Goal: Information Seeking & Learning: Learn about a topic

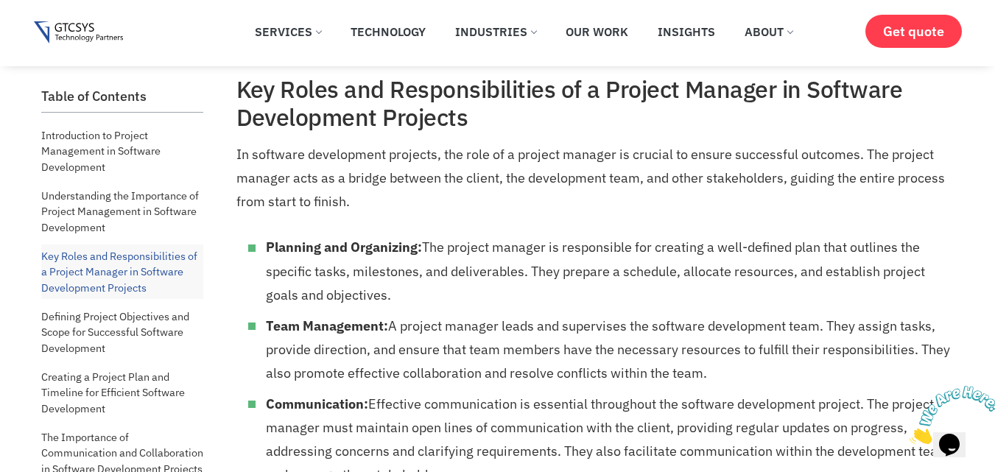
scroll to position [1873, 0]
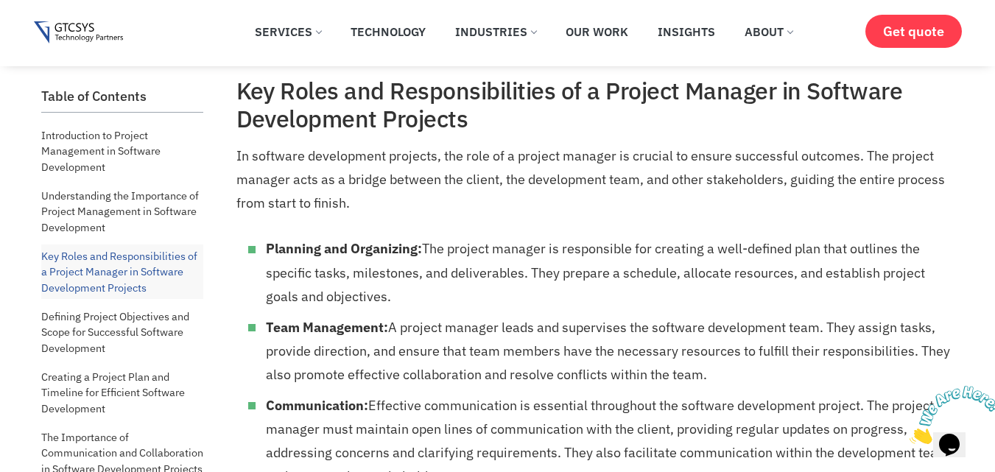
drag, startPoint x: 267, startPoint y: 245, endPoint x: 391, endPoint y: 300, distance: 135.5
click at [391, 300] on li "Planning and Organizing: The project manager is responsible for creating a well…" at bounding box center [608, 272] width 685 height 71
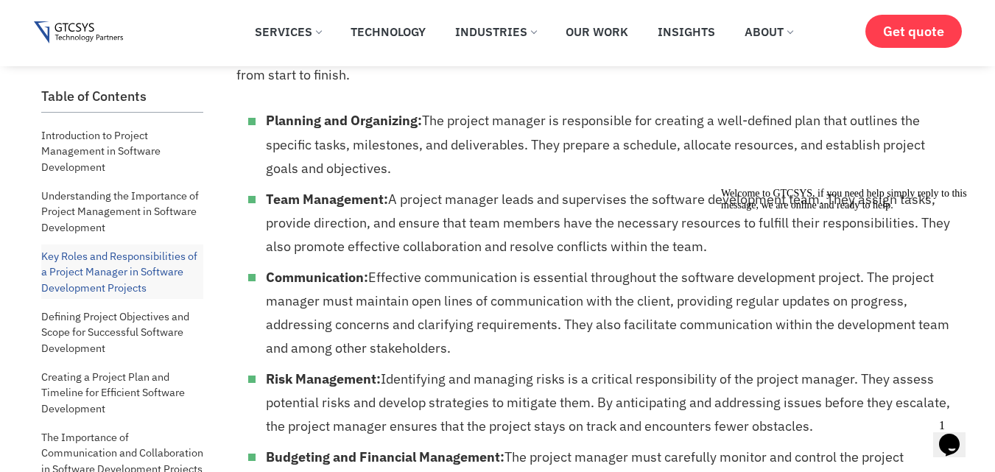
scroll to position [2005, 0]
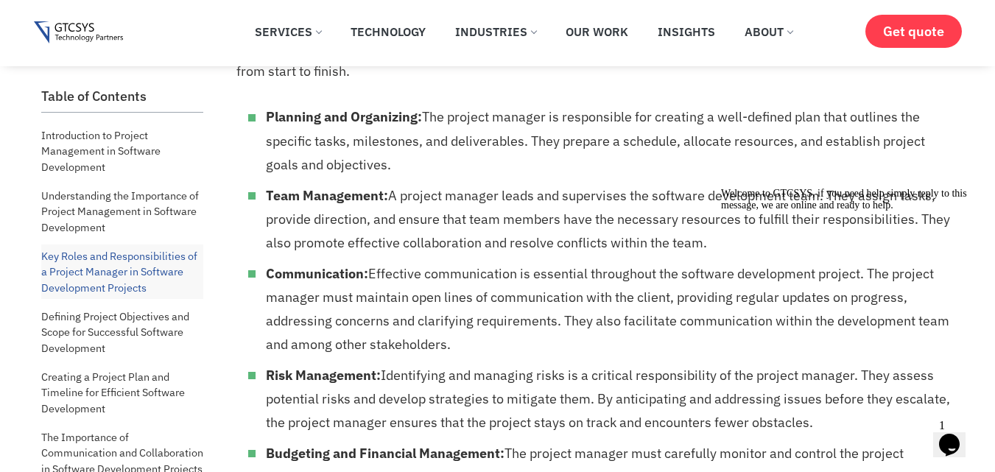
drag, startPoint x: 450, startPoint y: 345, endPoint x: 270, endPoint y: 269, distance: 195.8
click at [270, 269] on li "Communication: Effective communication is essential throughout the software dev…" at bounding box center [608, 309] width 685 height 94
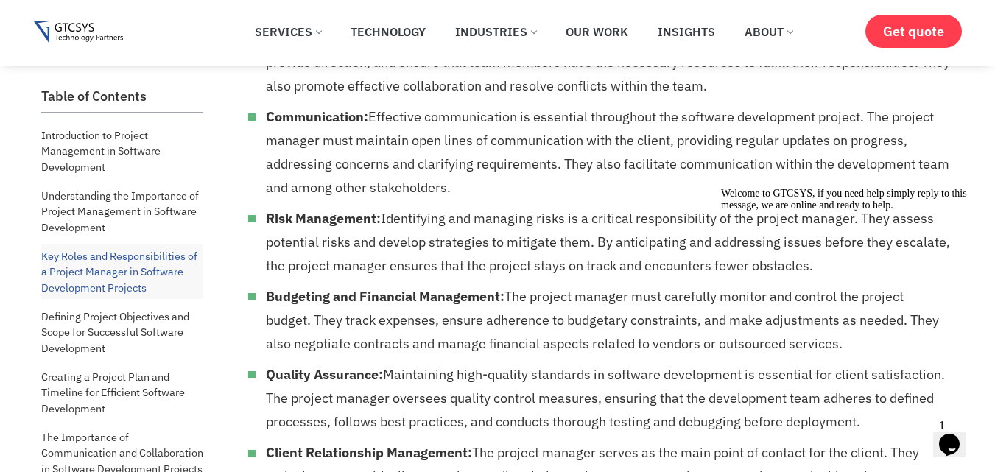
scroll to position [2152, 0]
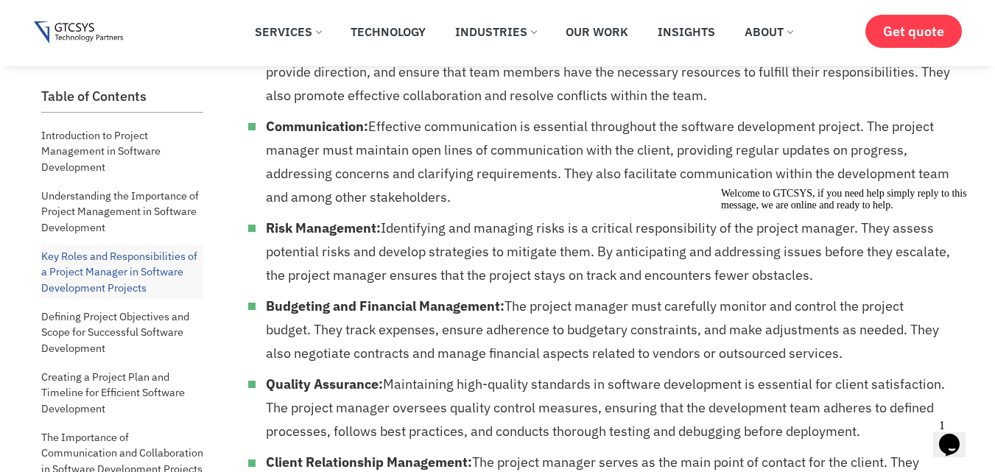
drag, startPoint x: 818, startPoint y: 270, endPoint x: 645, endPoint y: 270, distance: 172.4
click at [715, 270] on html "Welcome to GTCSYS, if you need help simply reply to this message, we are online…" at bounding box center [847, 294] width 265 height 224
drag, startPoint x: 818, startPoint y: 270, endPoint x: 700, endPoint y: 244, distance: 120.8
click at [715, 244] on html "Welcome to GTCSYS, if you need help simply reply to this message, we are online…" at bounding box center [847, 294] width 265 height 224
click at [687, 229] on li "Risk Management: Identifying and managing risks is a critical responsibility of…" at bounding box center [608, 252] width 685 height 71
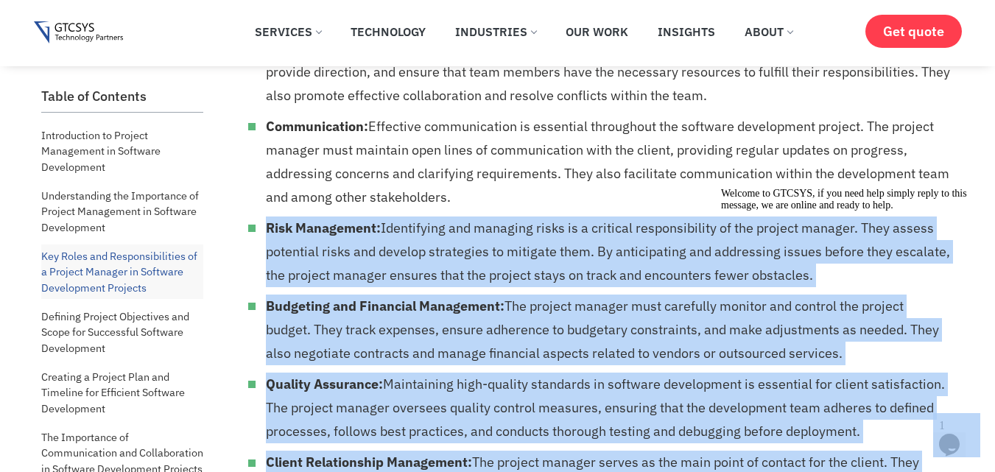
drag, startPoint x: 981, startPoint y: 410, endPoint x: 805, endPoint y: 253, distance: 235.8
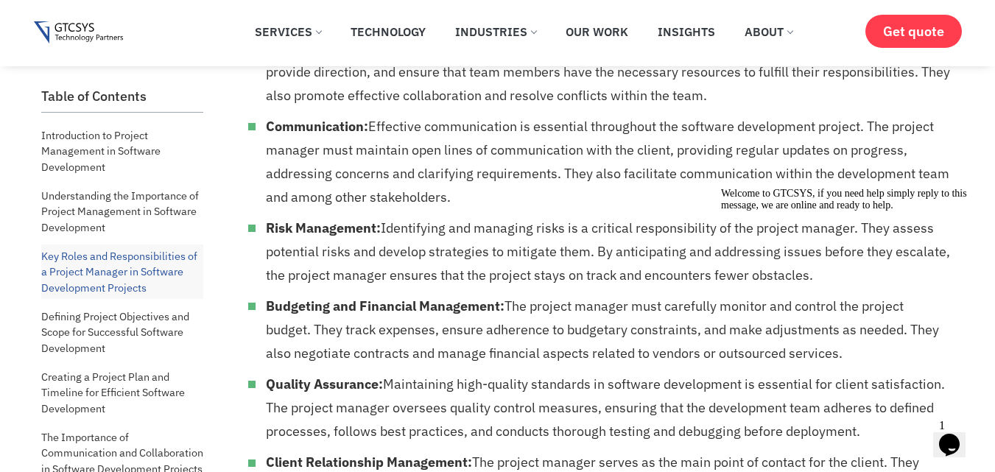
click at [832, 211] on div "Welcome to GTCSYS, if you need help simply reply to this message, we are online…" at bounding box center [853, 200] width 265 height 24
drag, startPoint x: 828, startPoint y: 270, endPoint x: 717, endPoint y: 270, distance: 111.2
click at [721, 211] on div "Welcome to GTCSYS, if you need help simply reply to this message, we are online…" at bounding box center [853, 200] width 265 height 24
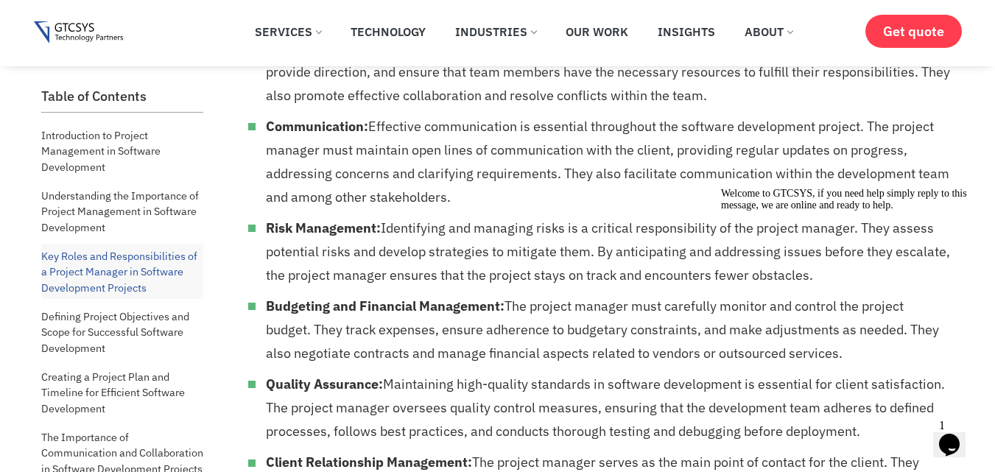
drag, startPoint x: 718, startPoint y: 270, endPoint x: 778, endPoint y: 285, distance: 62.2
click at [778, 211] on div "Welcome to GTCSYS, if you need help simply reply to this message, we are online…" at bounding box center [853, 200] width 265 height 24
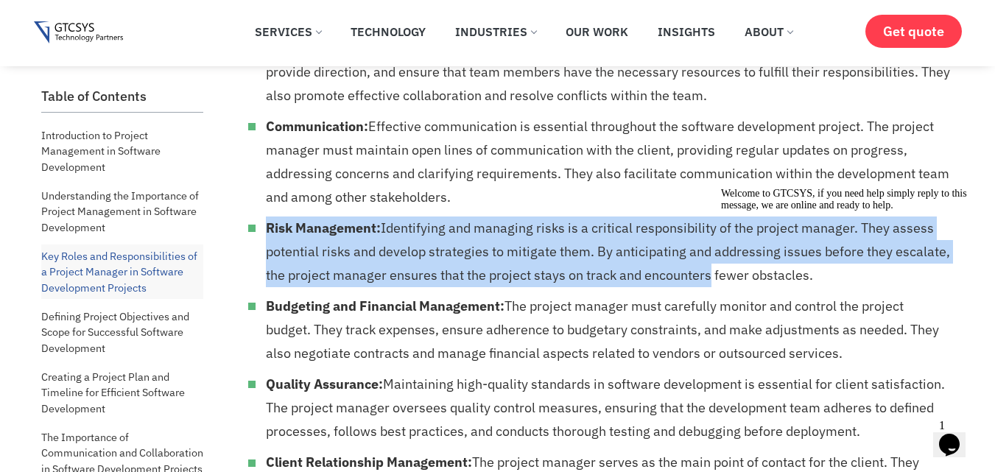
drag, startPoint x: 270, startPoint y: 223, endPoint x: 704, endPoint y: 267, distance: 436.9
click at [704, 267] on li "Risk Management: Identifying and managing risks is a critical responsibility of…" at bounding box center [608, 252] width 685 height 71
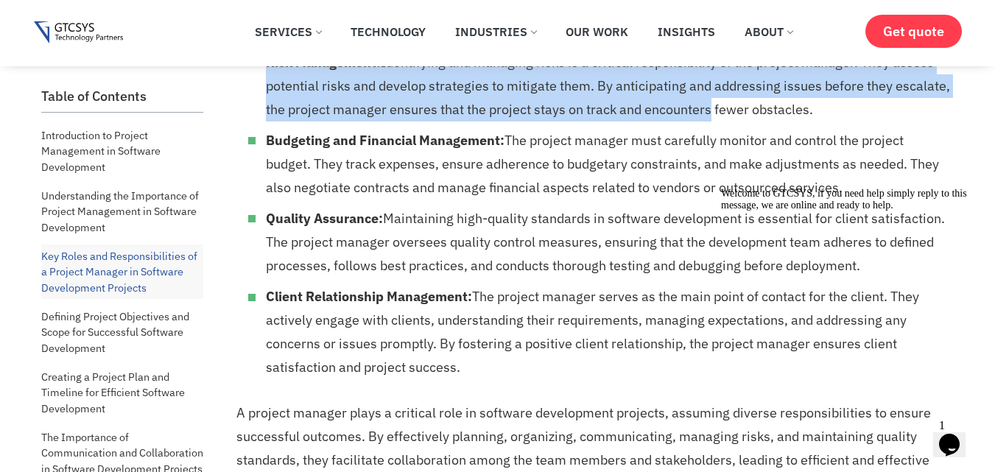
scroll to position [2318, 0]
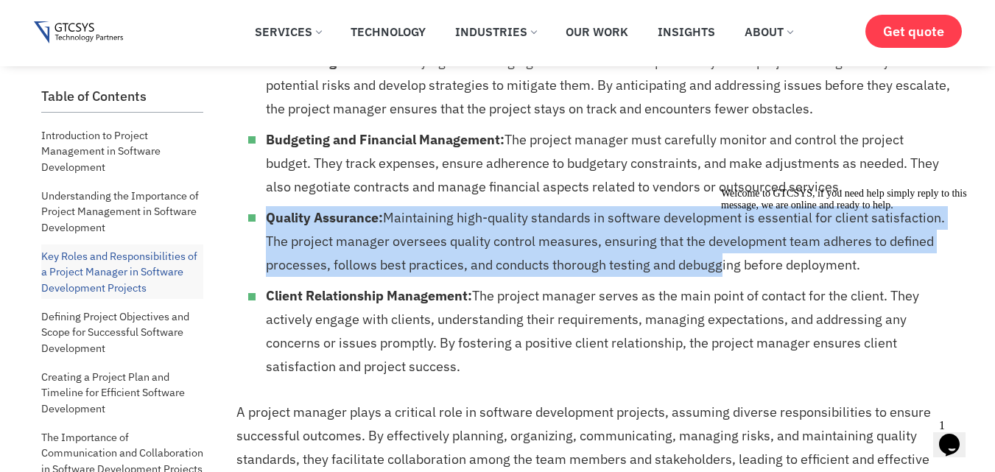
drag, startPoint x: 268, startPoint y: 217, endPoint x: 712, endPoint y: 253, distance: 445.6
click at [712, 253] on li "Quality Assurance: Maintaining high-quality standards in software development i…" at bounding box center [608, 241] width 685 height 71
